Goal: Task Accomplishment & Management: Manage account settings

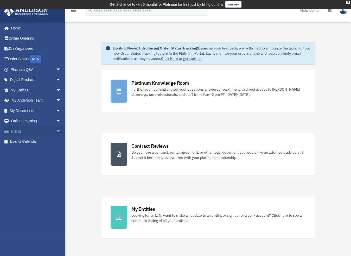
click at [19, 130] on link "Billing arrow_drop_down" at bounding box center [36, 131] width 65 height 10
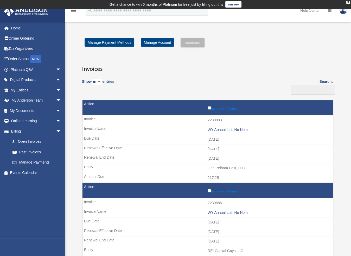
click at [342, 13] on img at bounding box center [343, 10] width 8 height 8
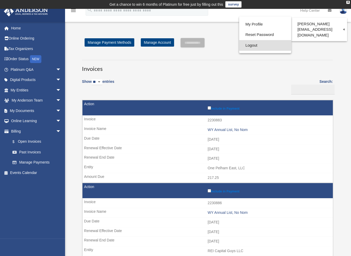
click at [250, 48] on link "Logout" at bounding box center [265, 45] width 52 height 11
